Goal: Task Accomplishment & Management: Manage account settings

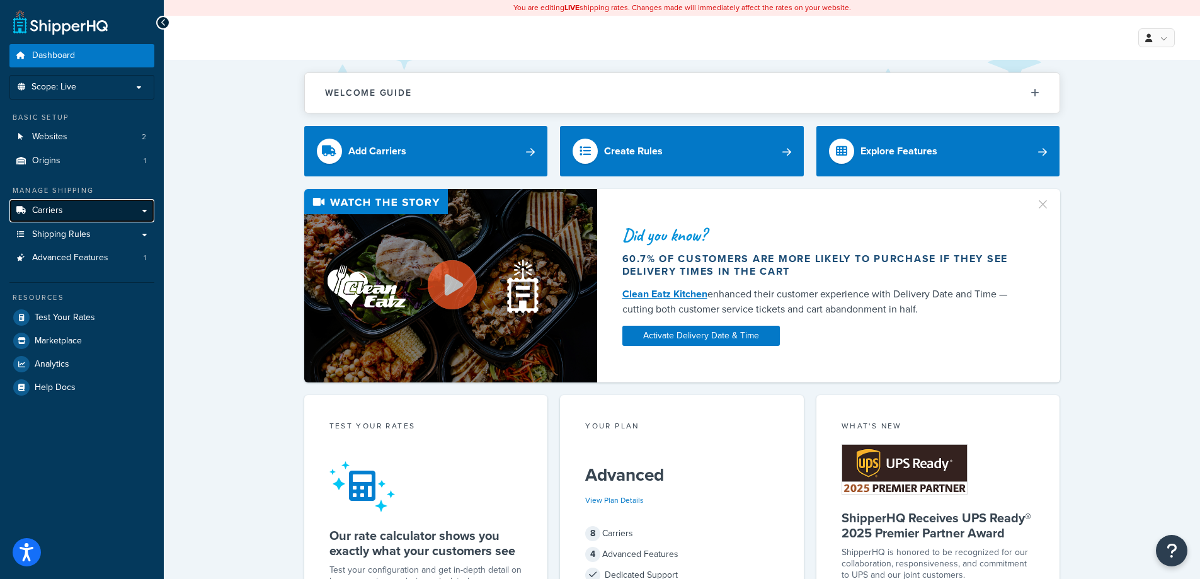
click at [64, 214] on link "Carriers" at bounding box center [81, 210] width 145 height 23
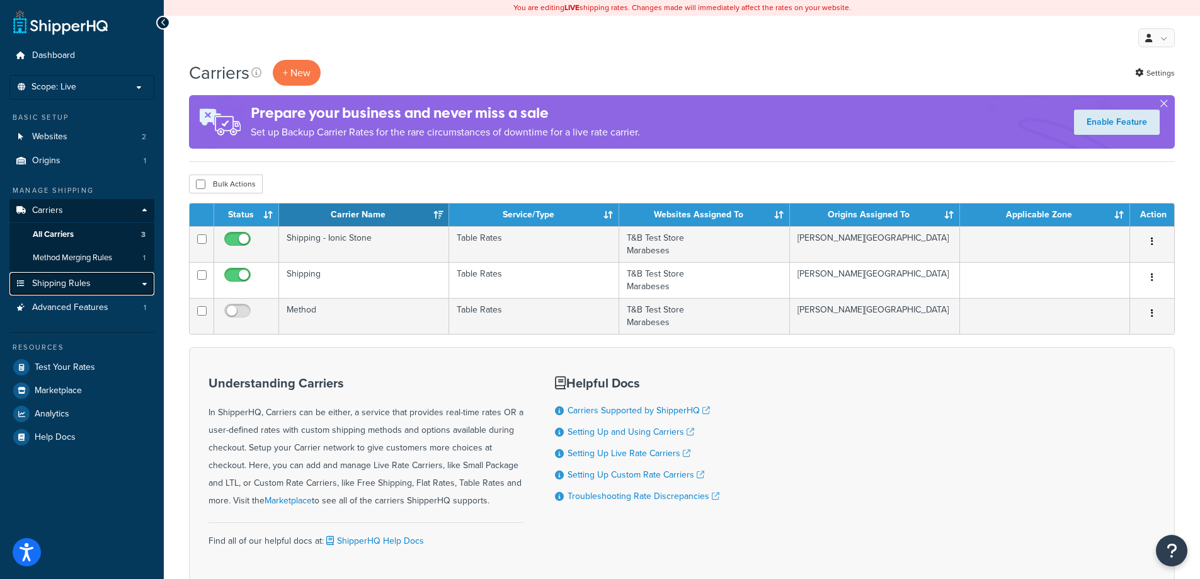
click at [118, 285] on link "Shipping Rules" at bounding box center [81, 283] width 145 height 23
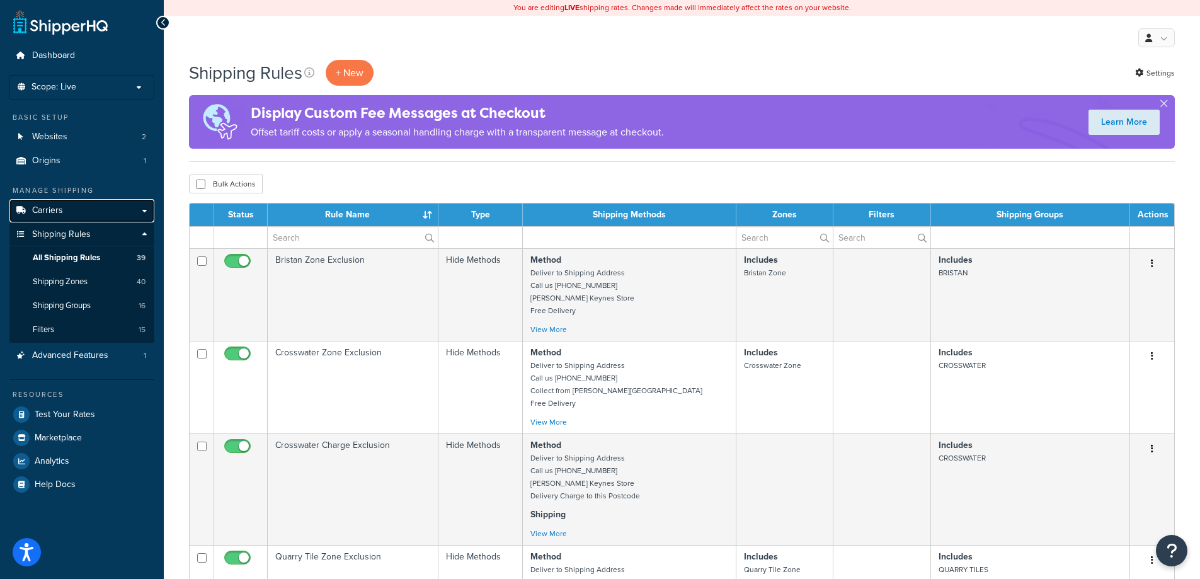
click at [143, 206] on link "Carriers" at bounding box center [81, 210] width 145 height 23
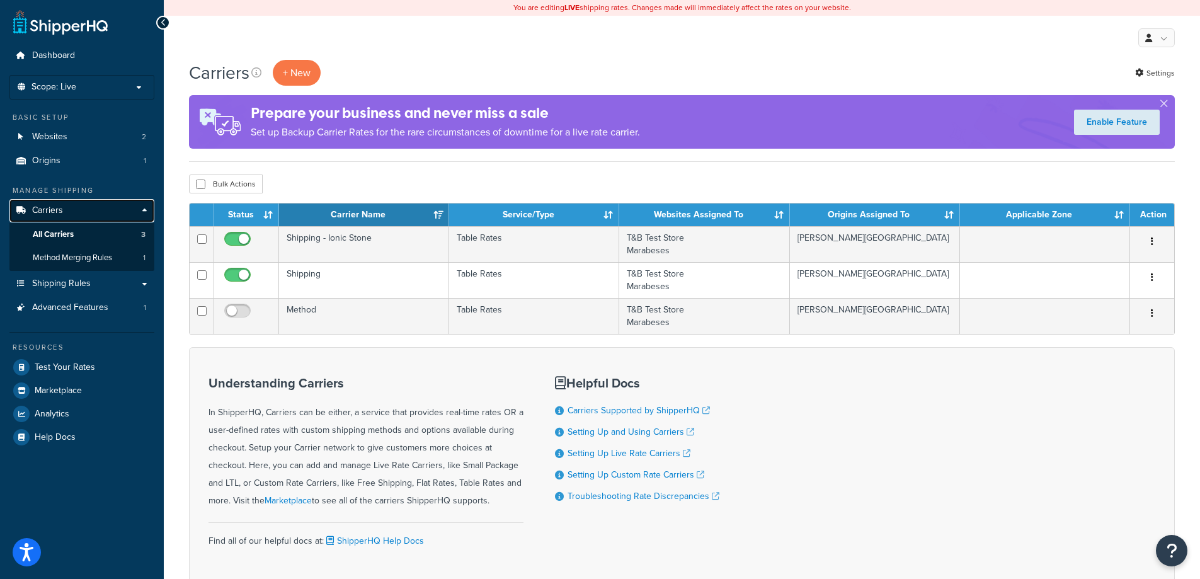
click at [142, 211] on link "Carriers" at bounding box center [81, 210] width 145 height 23
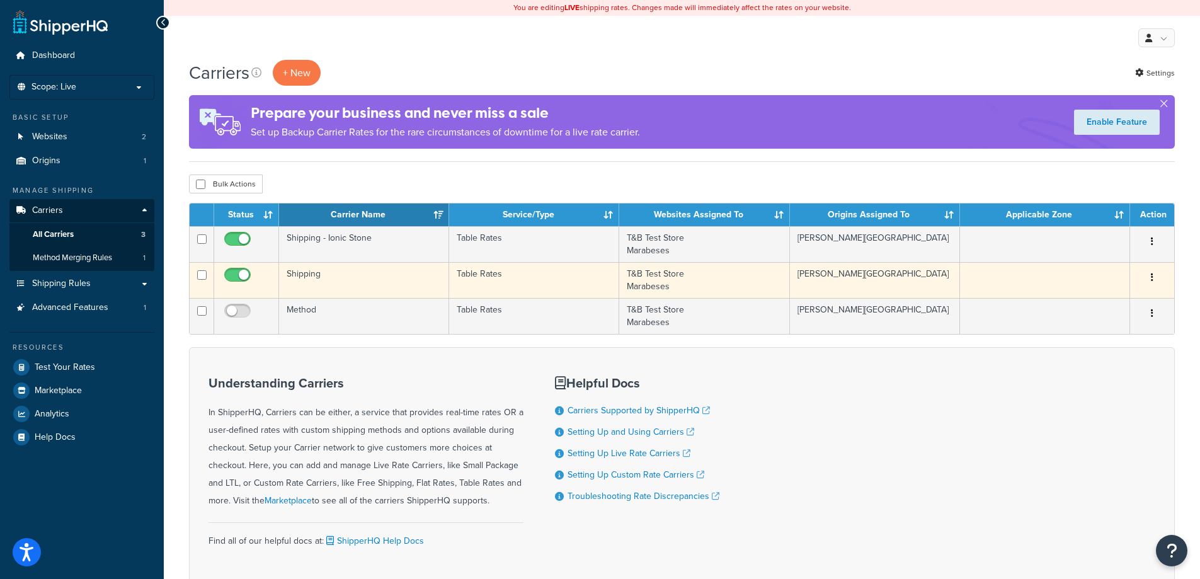
click at [378, 279] on td "Shipping" at bounding box center [364, 280] width 170 height 36
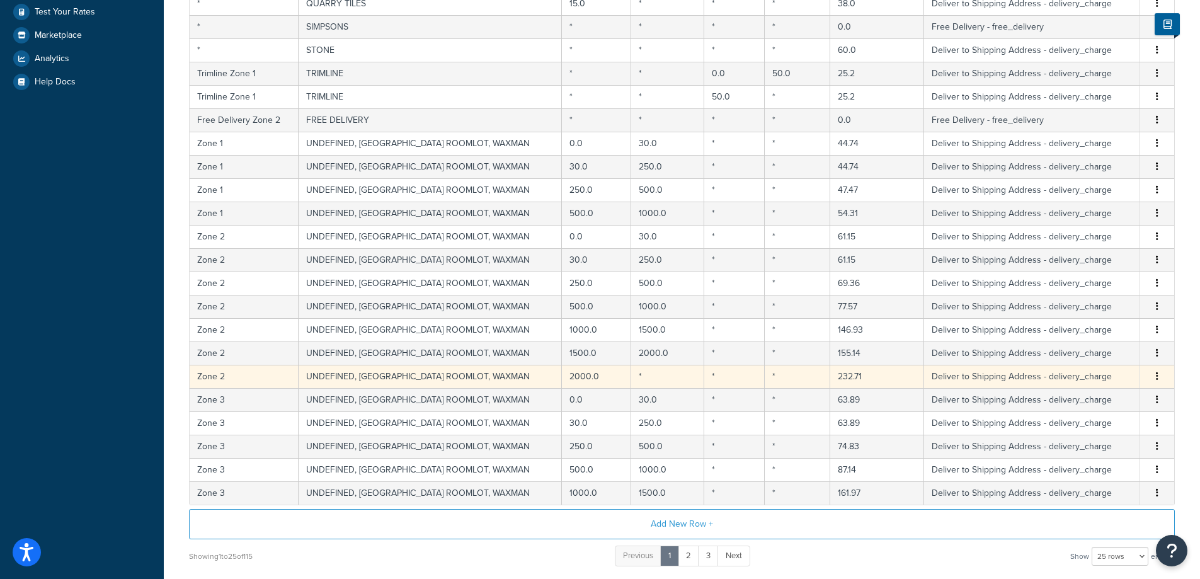
scroll to position [441, 0]
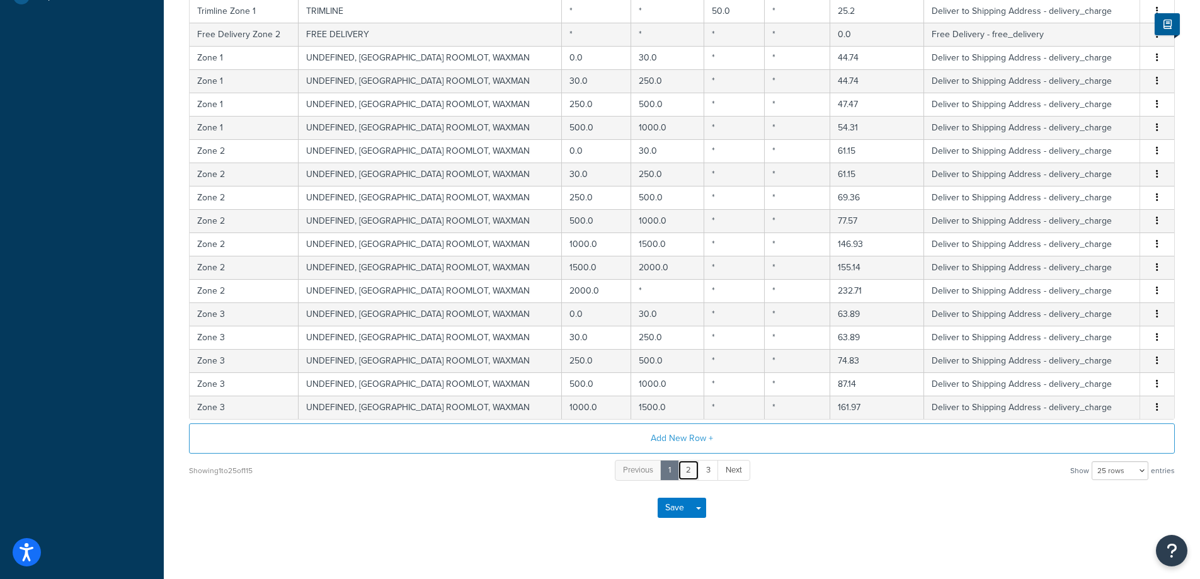
click at [681, 475] on link "2" at bounding box center [688, 470] width 21 height 21
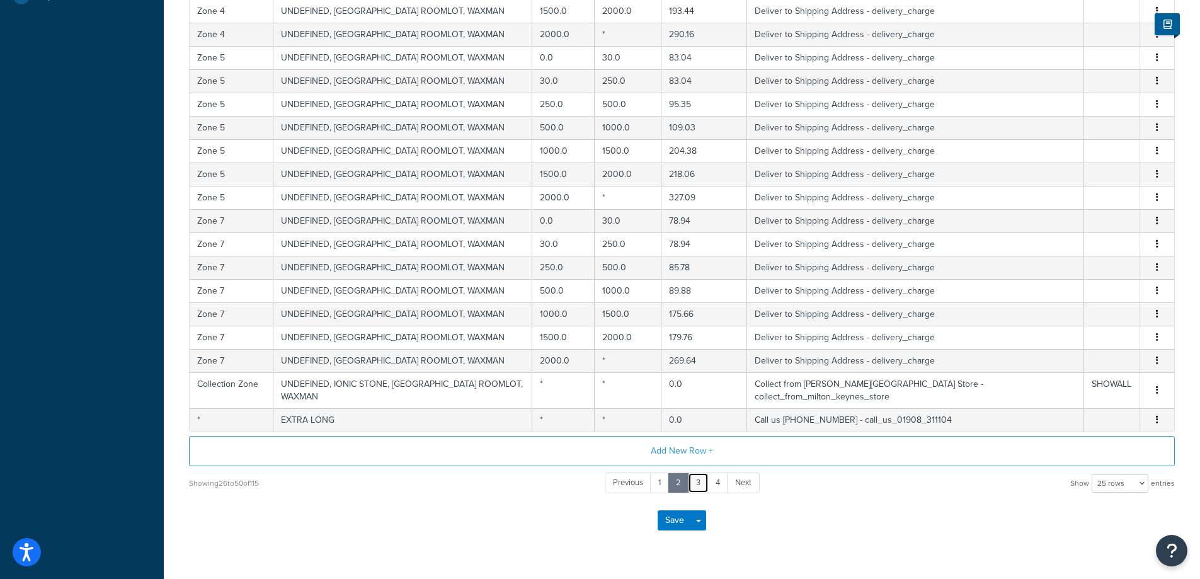
click at [698, 474] on link "3" at bounding box center [698, 482] width 21 height 21
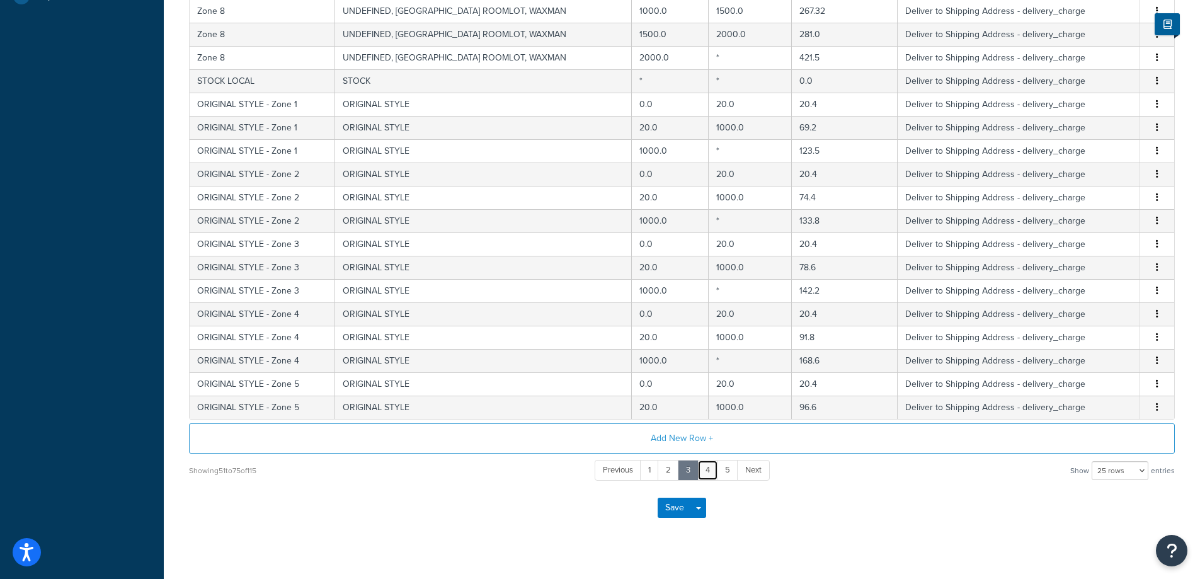
click at [710, 474] on link "4" at bounding box center [707, 470] width 21 height 21
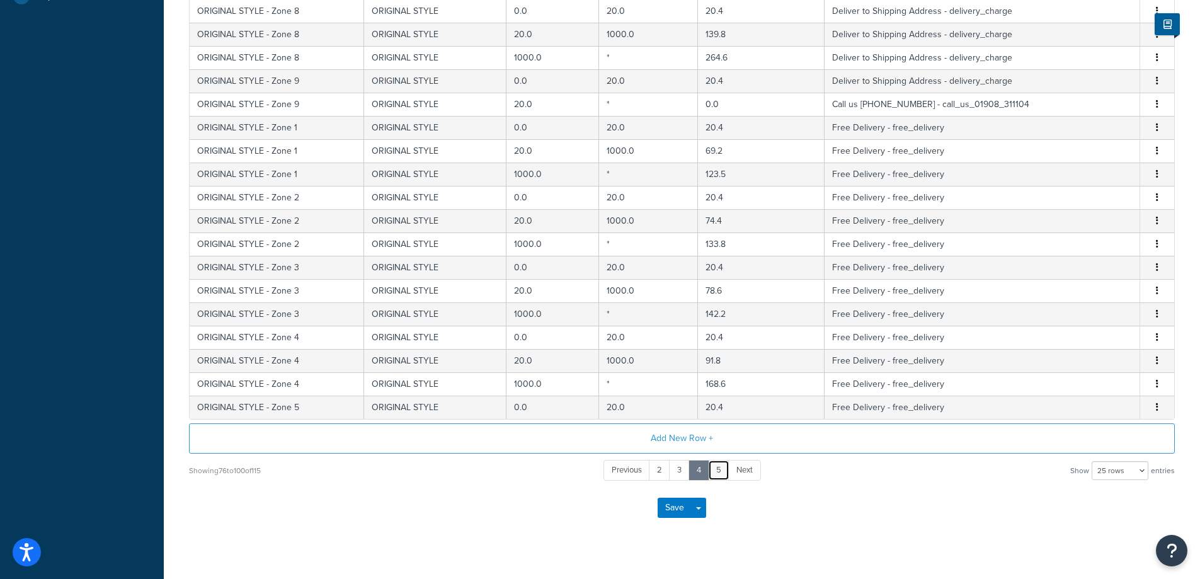
click at [718, 475] on link "5" at bounding box center [718, 470] width 21 height 21
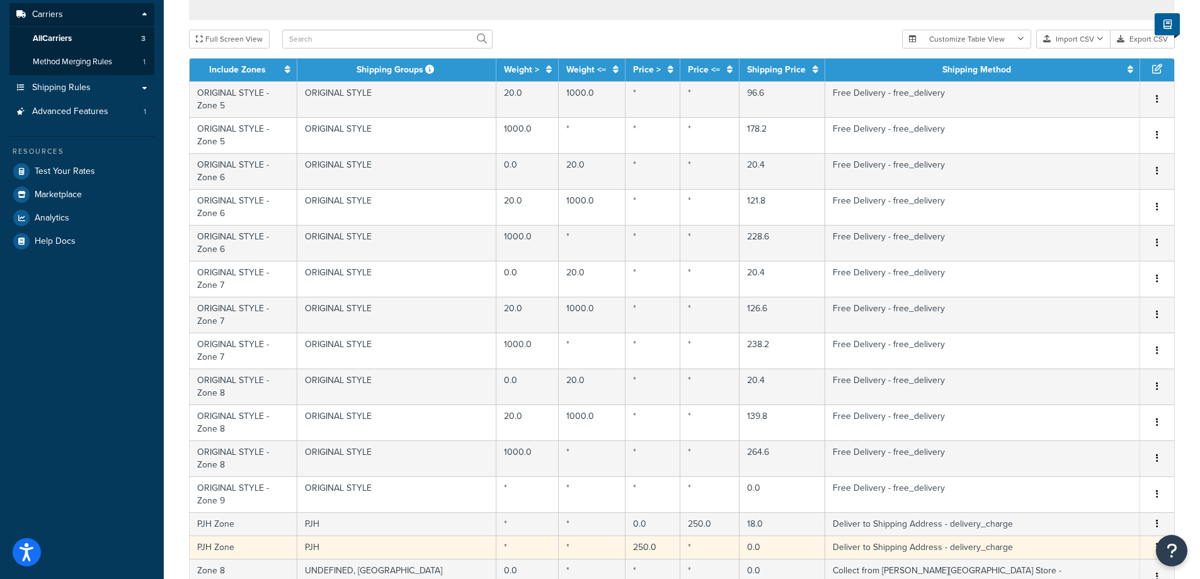
scroll to position [227, 0]
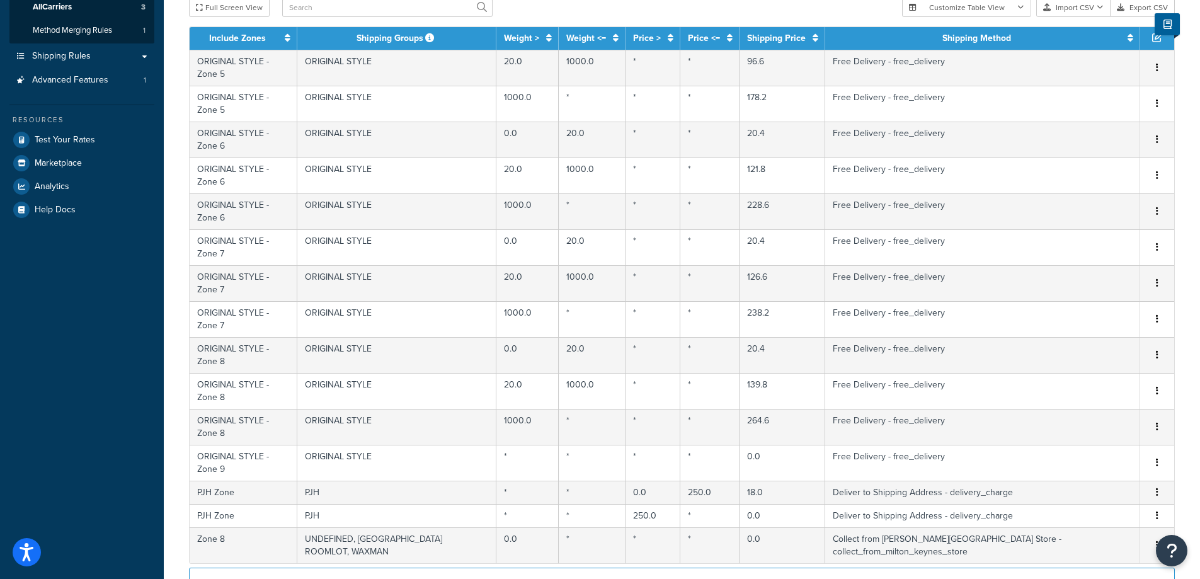
select select "1000"
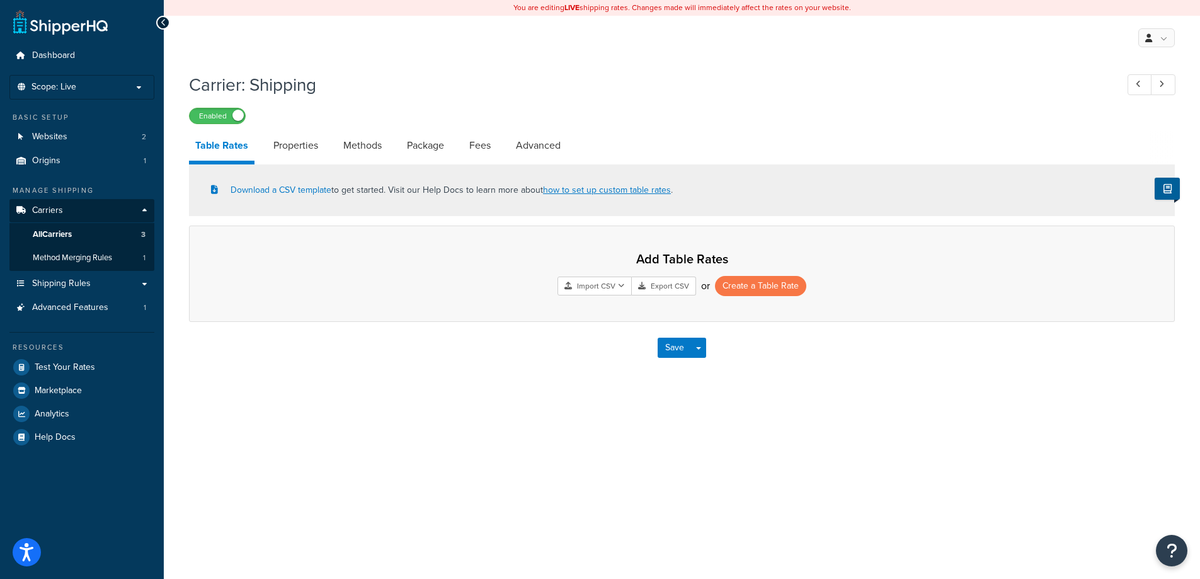
scroll to position [0, 0]
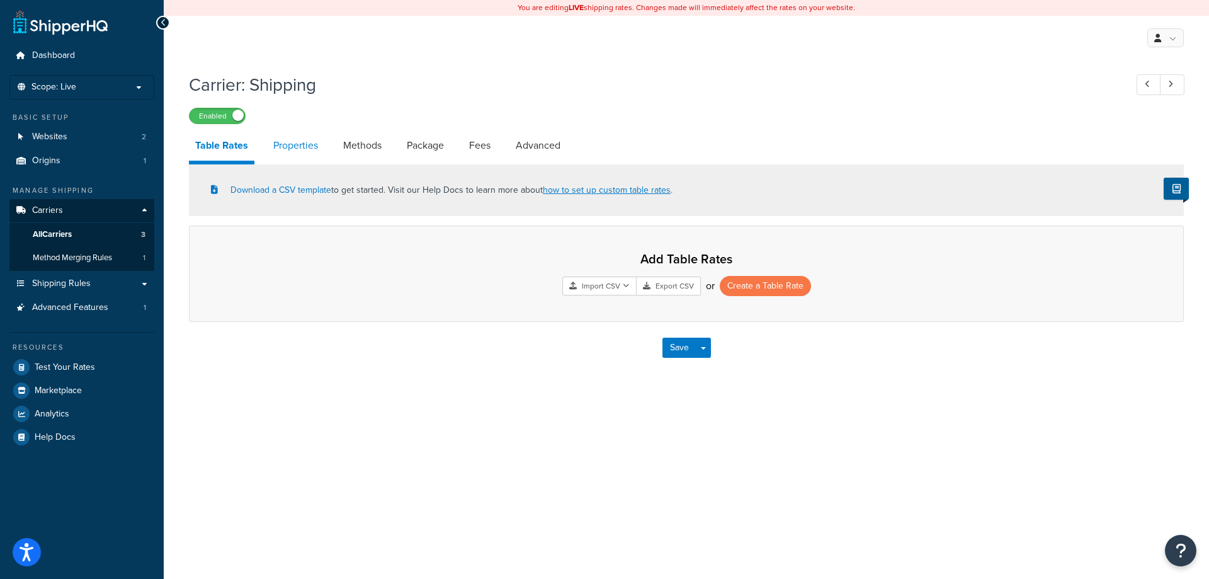
click at [306, 149] on link "Properties" at bounding box center [295, 145] width 57 height 30
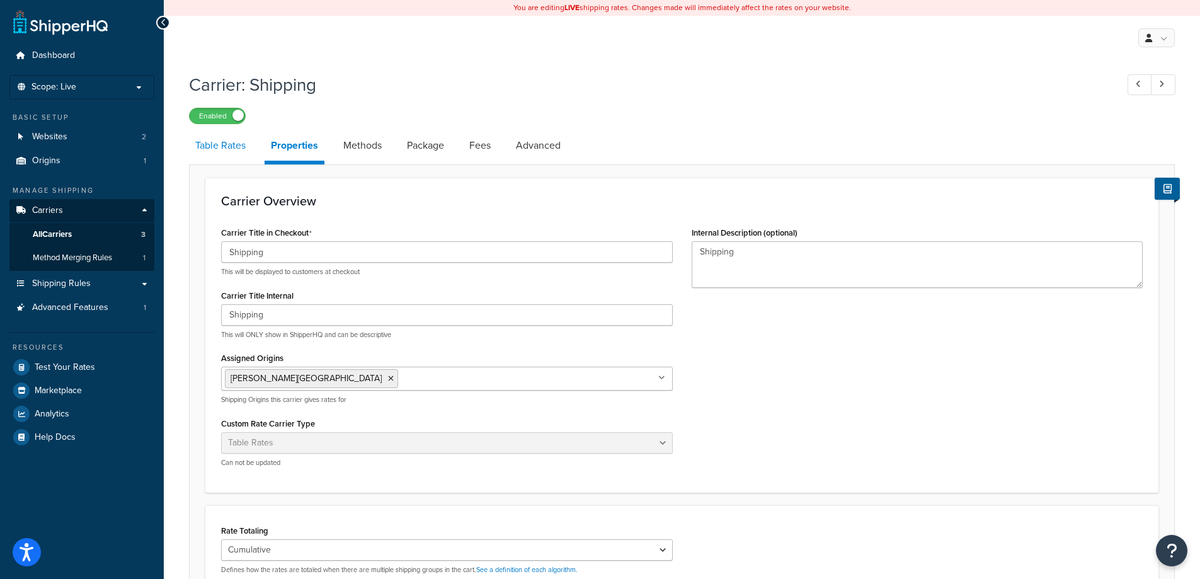
click at [239, 149] on link "Table Rates" at bounding box center [220, 145] width 63 height 30
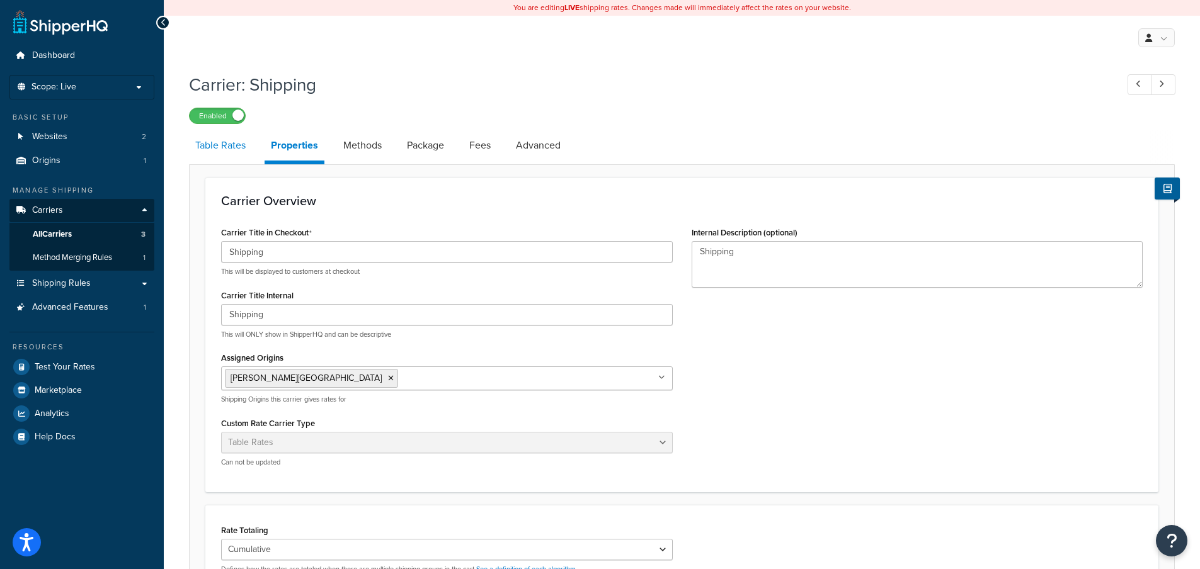
select select "25"
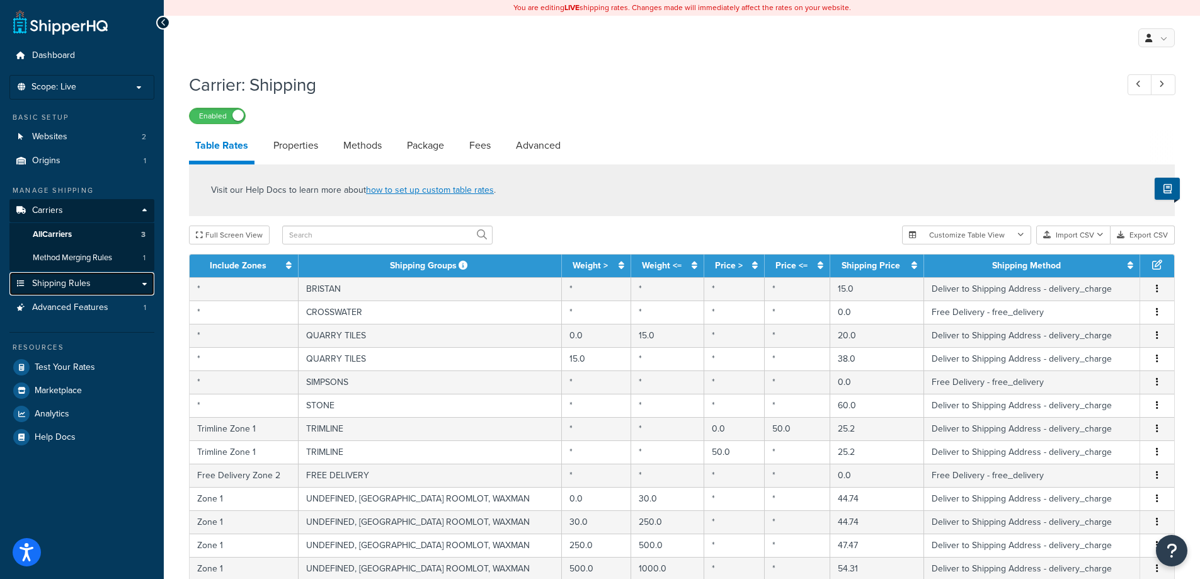
click at [135, 285] on link "Shipping Rules" at bounding box center [81, 283] width 145 height 23
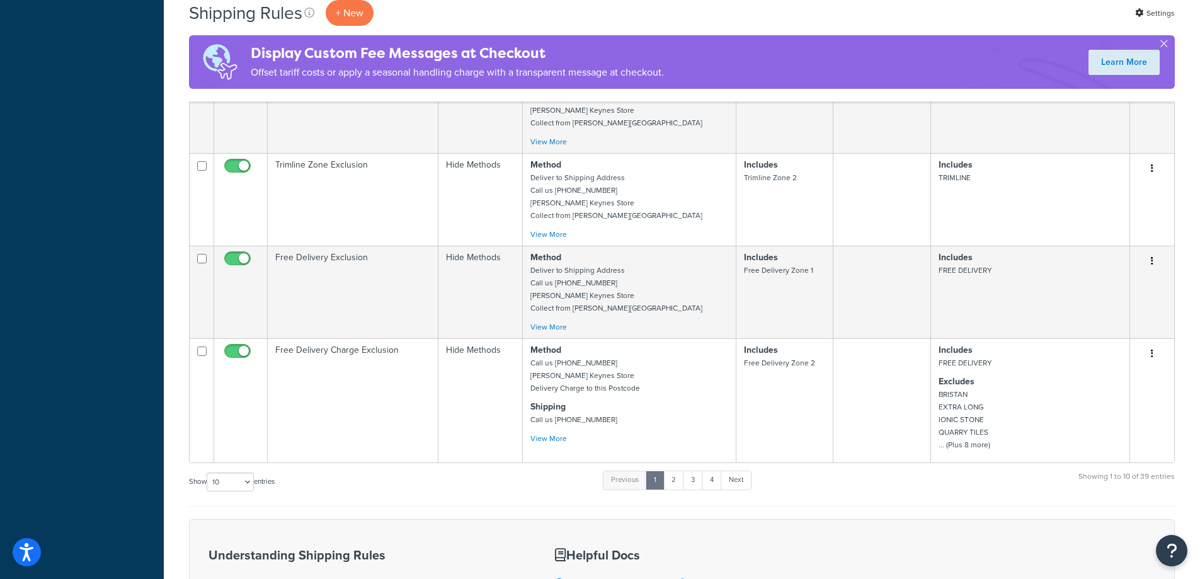
scroll to position [882, 0]
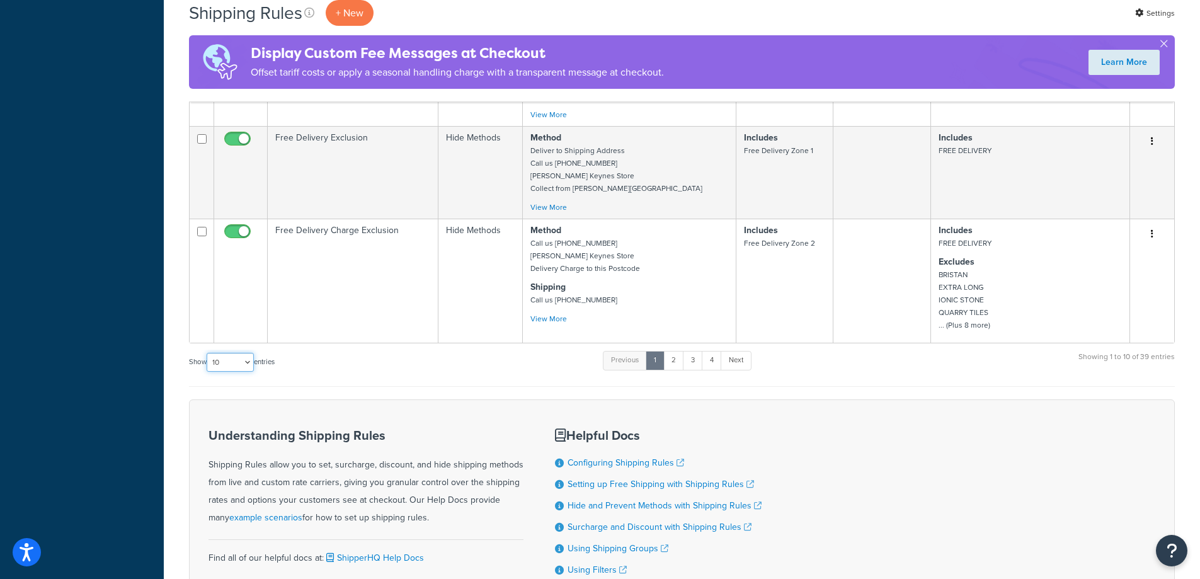
click at [250, 365] on select "10 15 25 50 100 1000" at bounding box center [230, 362] width 47 height 19
select select "50"
click at [208, 353] on select "10 15 25 50 100 1000" at bounding box center [230, 362] width 47 height 19
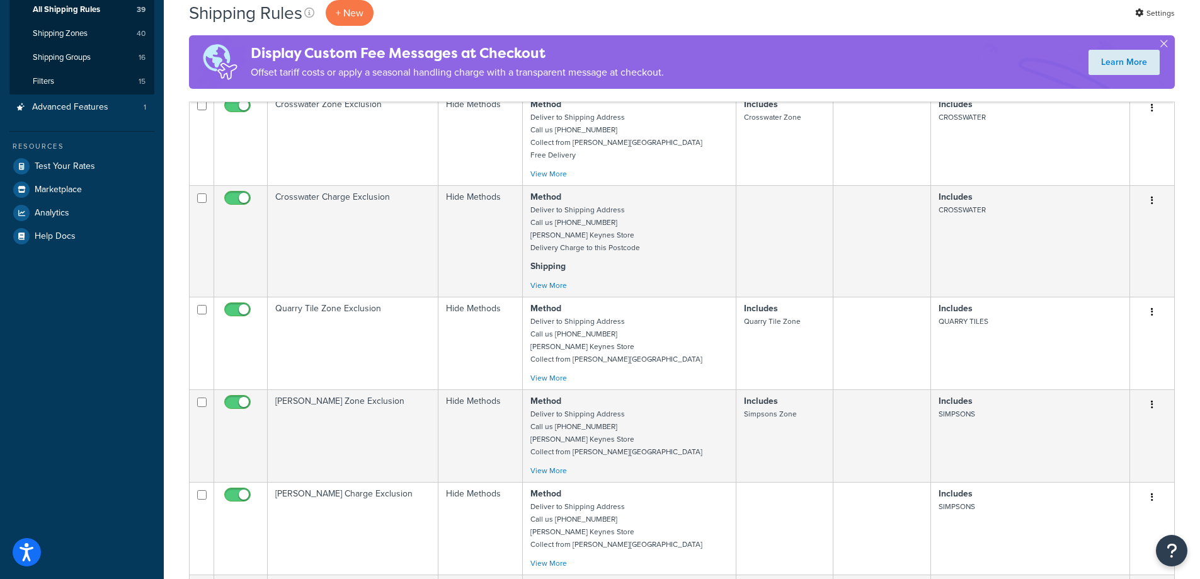
scroll to position [63, 0]
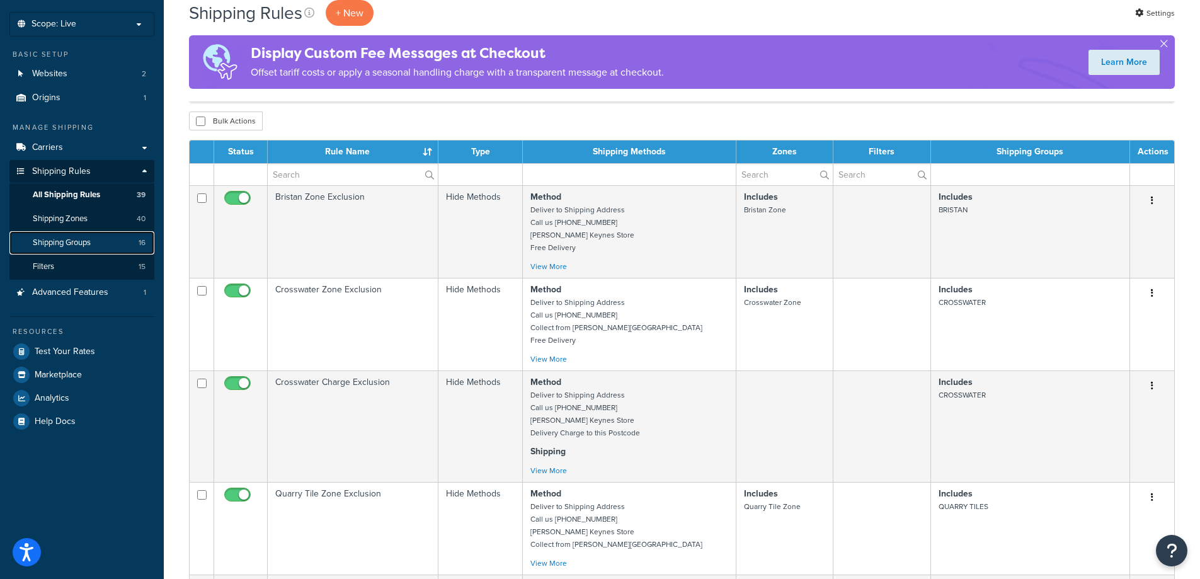
click at [116, 246] on link "Shipping Groups 16" at bounding box center [81, 242] width 145 height 23
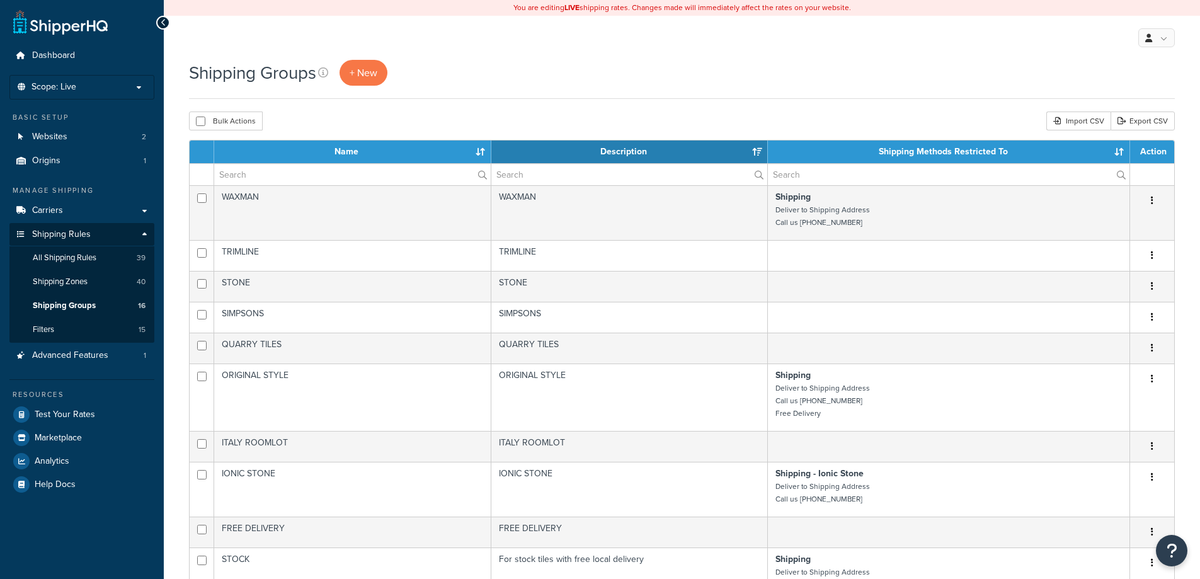
select select "15"
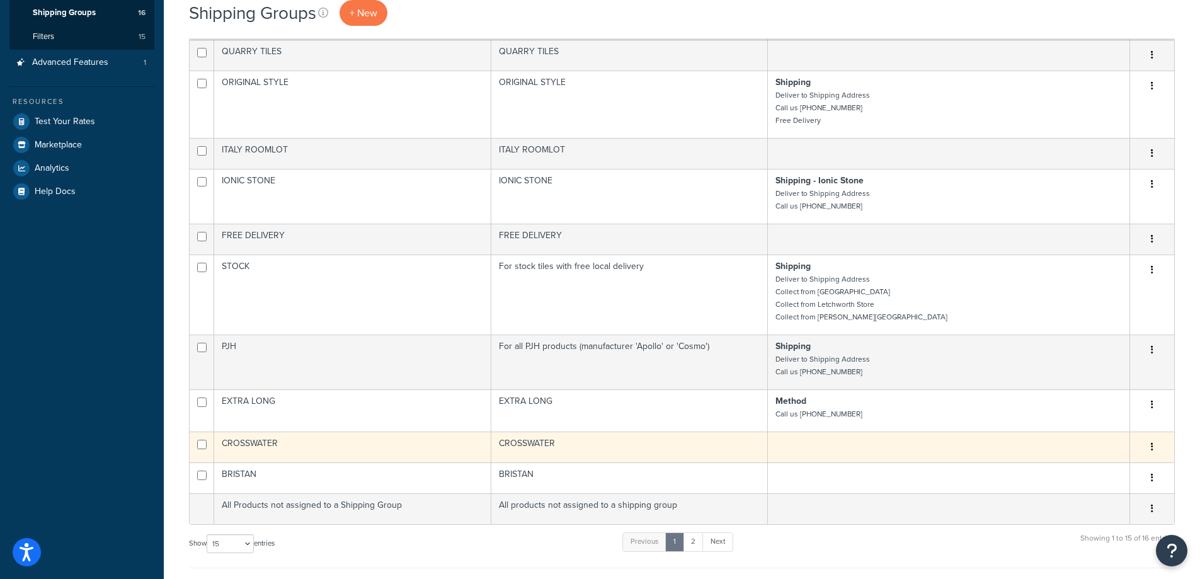
scroll to position [315, 0]
